Goal: Task Accomplishment & Management: Manage account settings

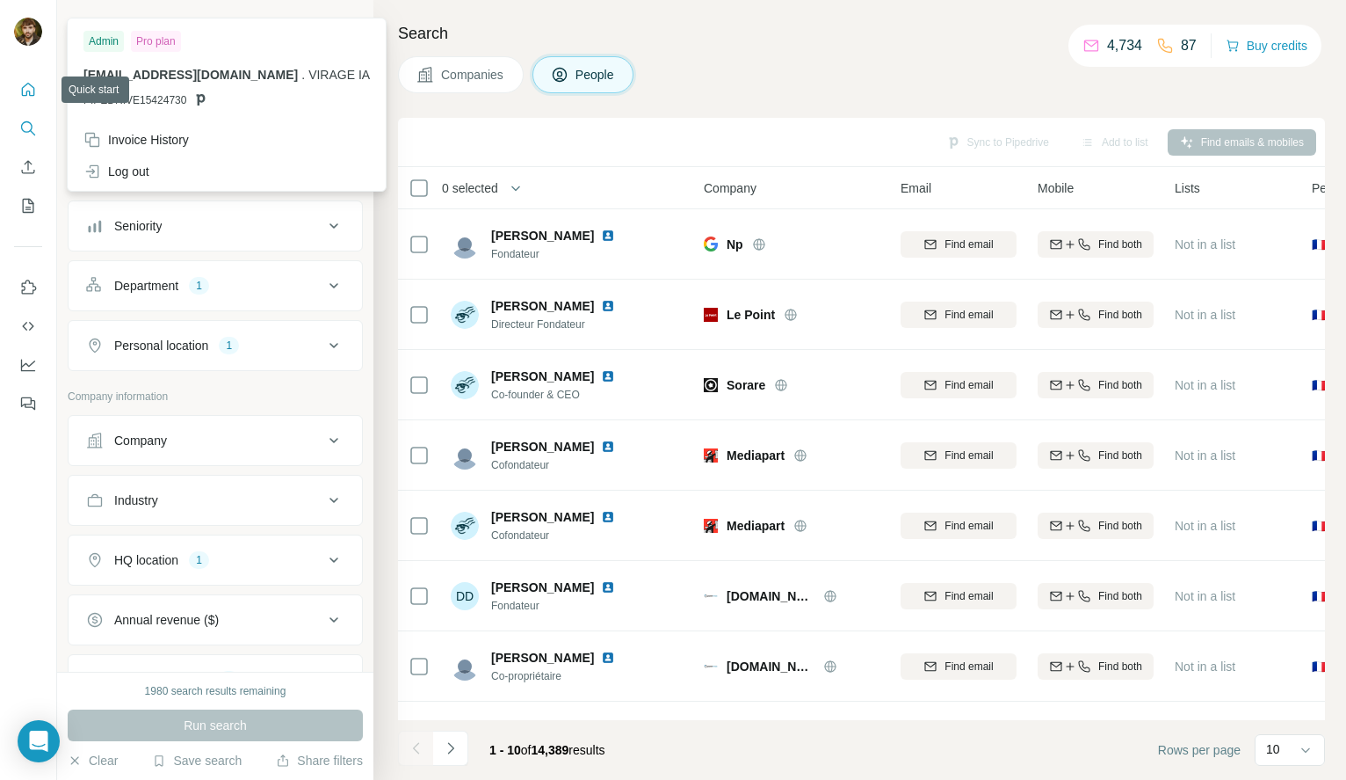
click at [25, 81] on icon "Quick start" at bounding box center [28, 90] width 18 height 18
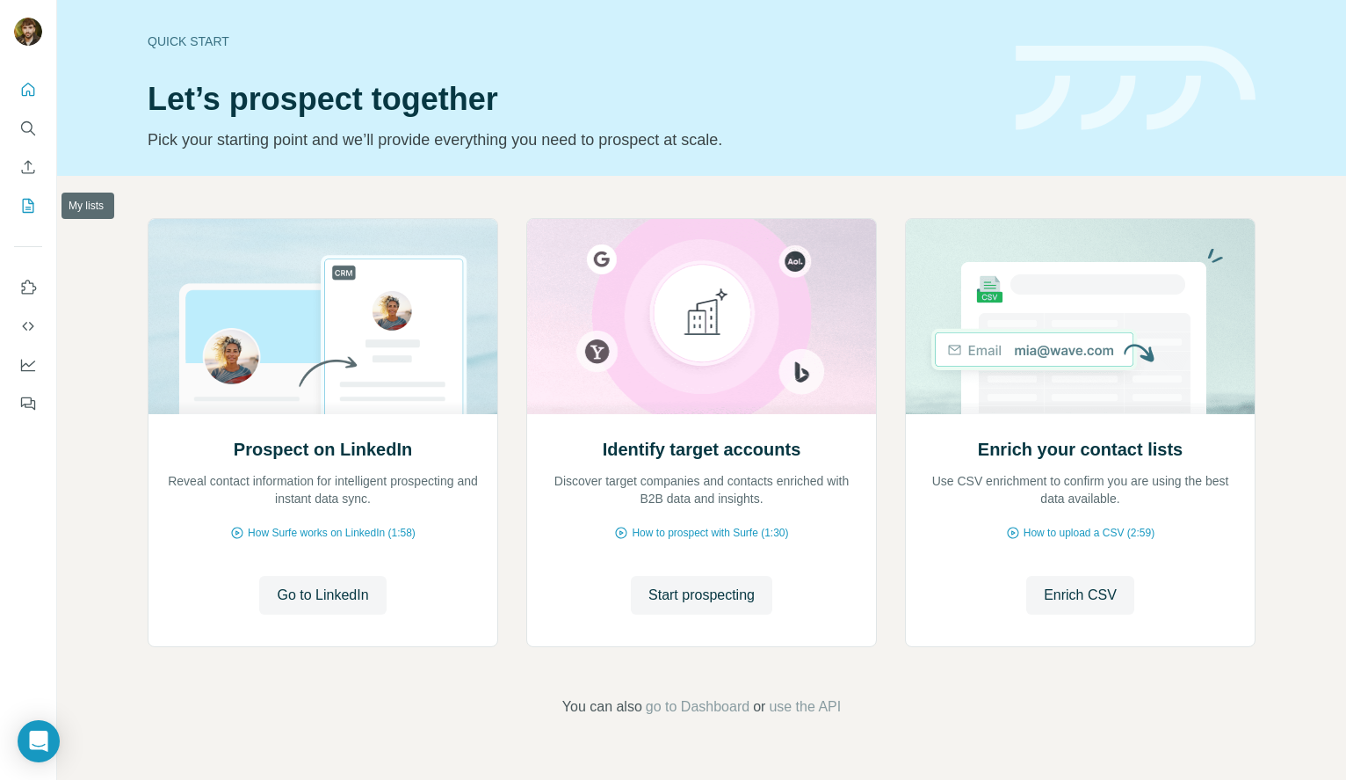
click at [25, 207] on icon "My lists" at bounding box center [28, 206] width 18 height 18
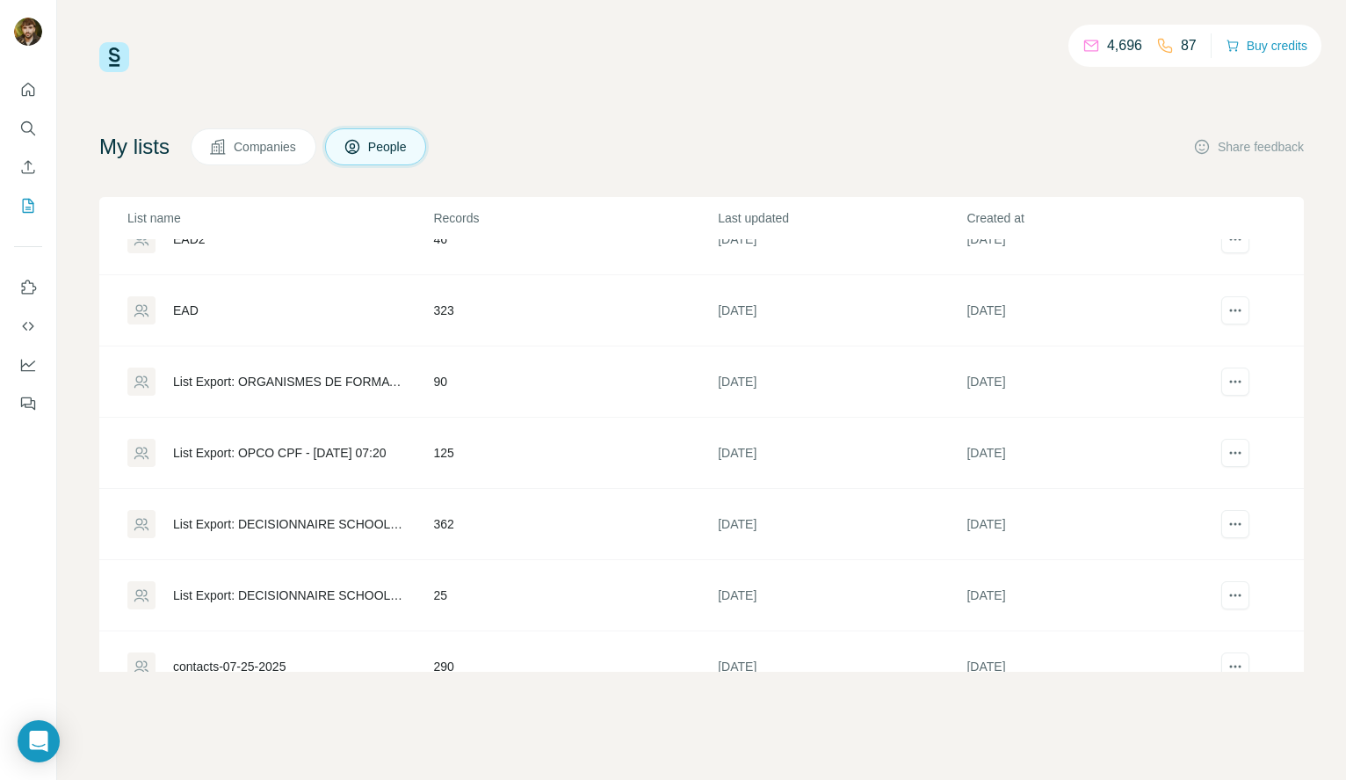
scroll to position [67, 0]
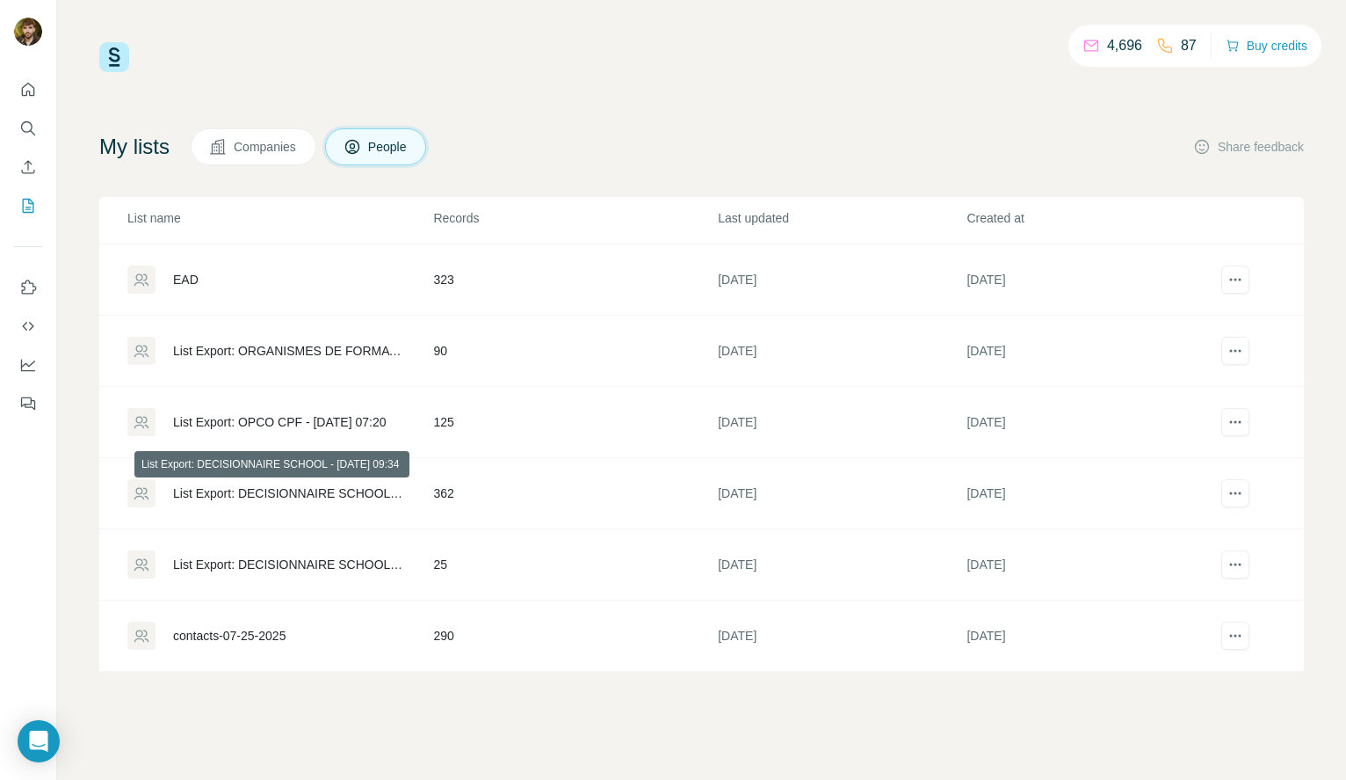
click at [348, 498] on div "List Export: DECISIONNAIRE SCHOOL - [DATE] 09:34" at bounding box center [288, 493] width 230 height 18
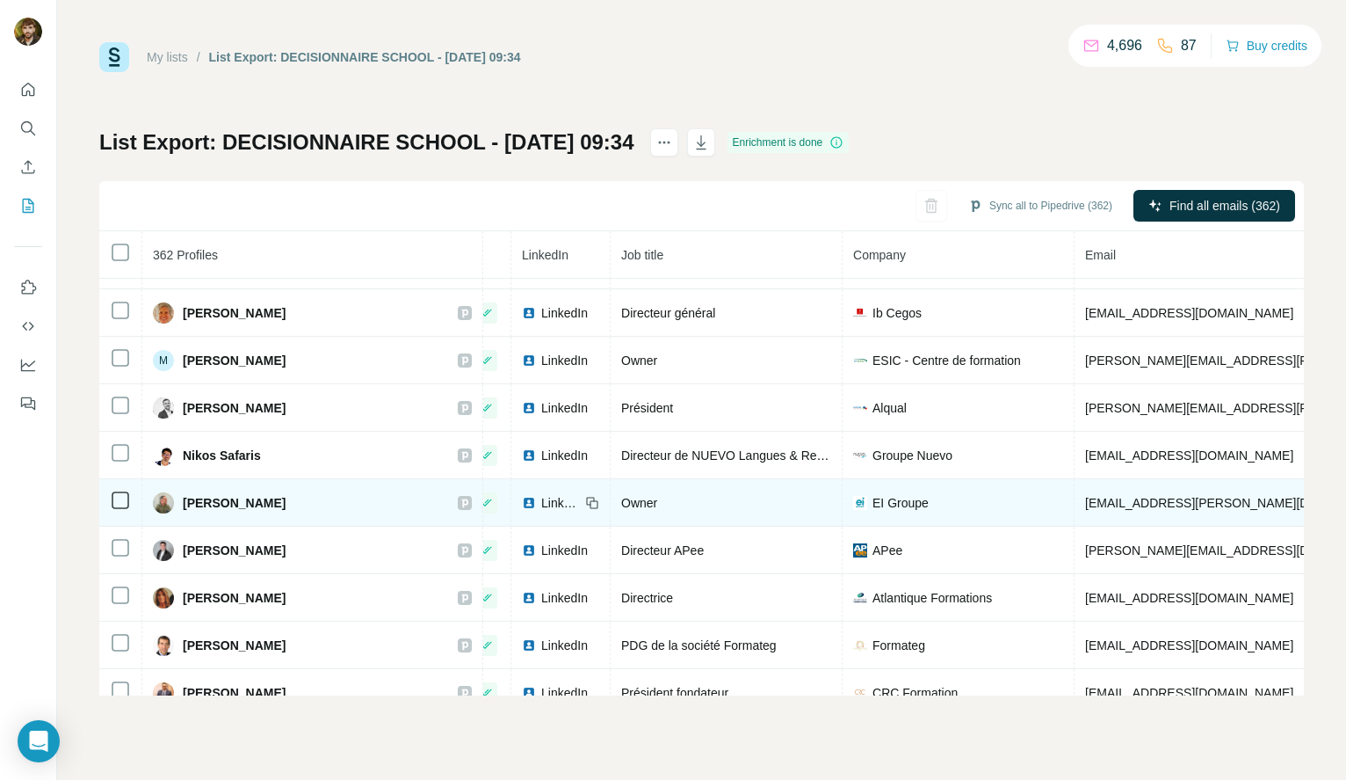
scroll to position [9559, 80]
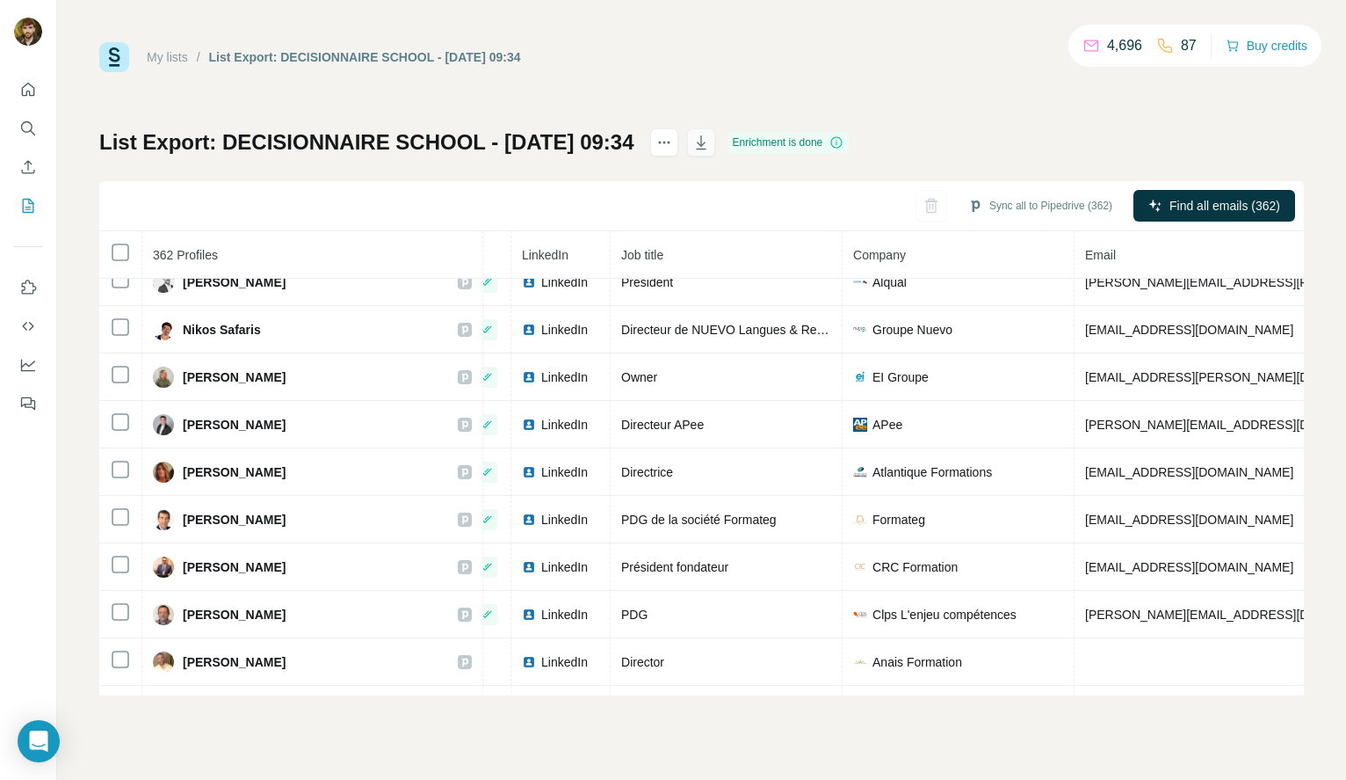
click at [710, 145] on icon "button" at bounding box center [702, 143] width 18 height 18
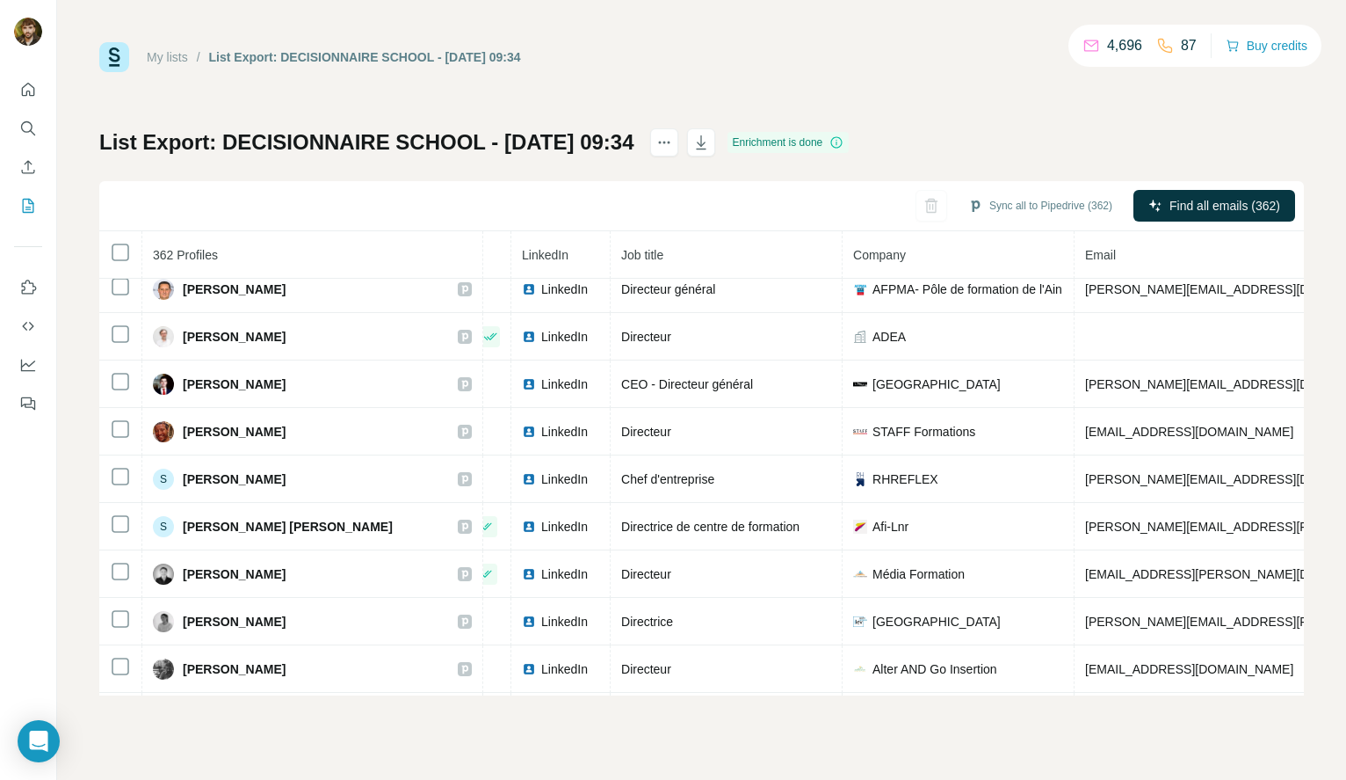
scroll to position [13355, 80]
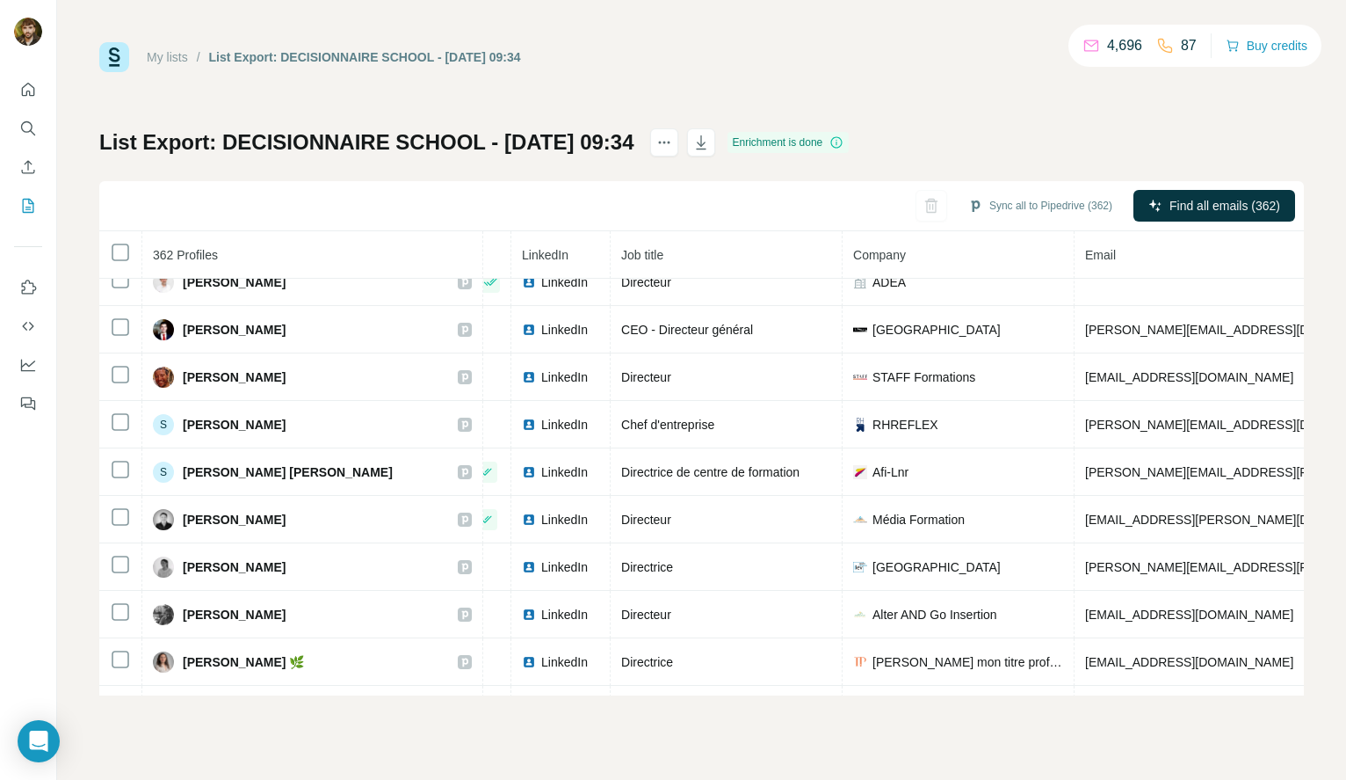
click at [784, 36] on div "My lists / List Export: DECISIONNAIRE SCHOOL - [DATE] 09:34 4,696 87 Buy credit…" at bounding box center [701, 390] width 1289 height 780
